Goal: Task Accomplishment & Management: Manage account settings

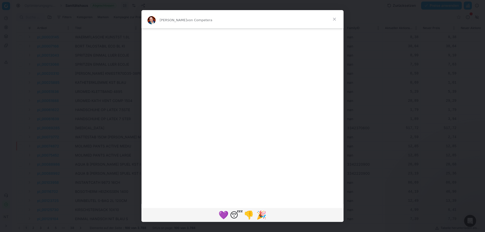
scroll to position [61, 0]
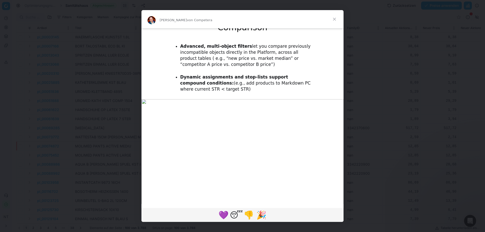
click at [335, 18] on span "Schließen" at bounding box center [334, 19] width 18 height 18
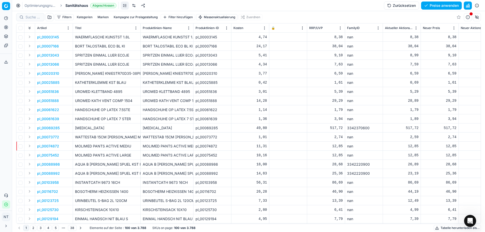
click at [32, 5] on link "Optimierungsgruppen" at bounding box center [41, 5] width 32 height 5
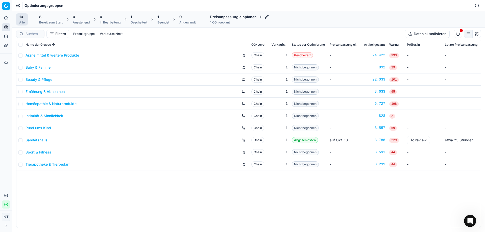
click at [265, 18] on icon "button" at bounding box center [267, 17] width 4 height 4
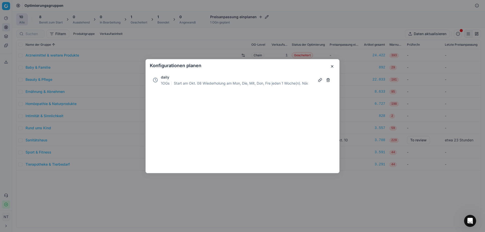
click at [330, 80] on button "button" at bounding box center [328, 80] width 8 height 8
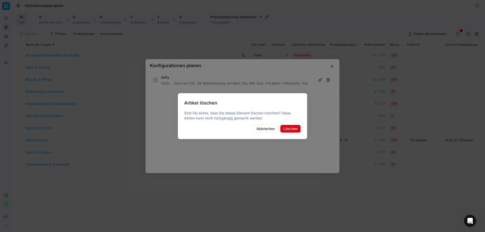
click at [290, 129] on button "Löschen" at bounding box center [290, 129] width 21 height 8
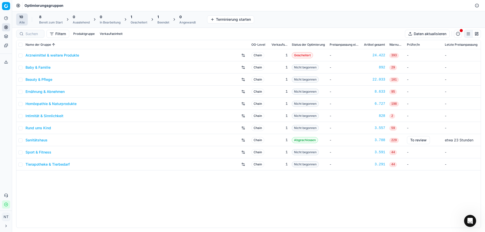
click at [316, 197] on div "Arzneimittel & weitere Produkte Chain 1 Gescheitert - 24.422 393 - - Baby & Fam…" at bounding box center [248, 138] width 464 height 179
click at [33, 141] on link "Sanitätshaus" at bounding box center [37, 140] width 22 height 5
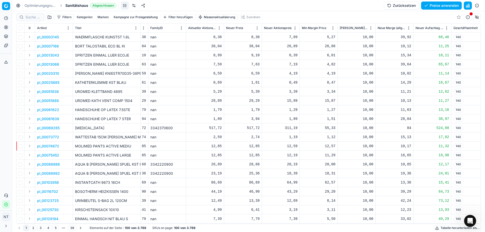
scroll to position [0, 204]
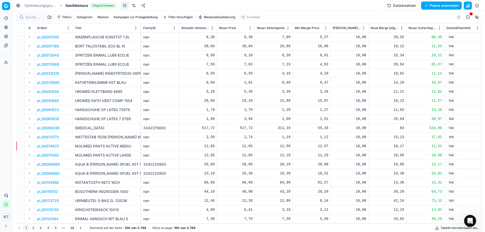
click at [48, 4] on link "Optimierungsgruppen" at bounding box center [41, 5] width 32 height 5
